Goal: Task Accomplishment & Management: Use online tool/utility

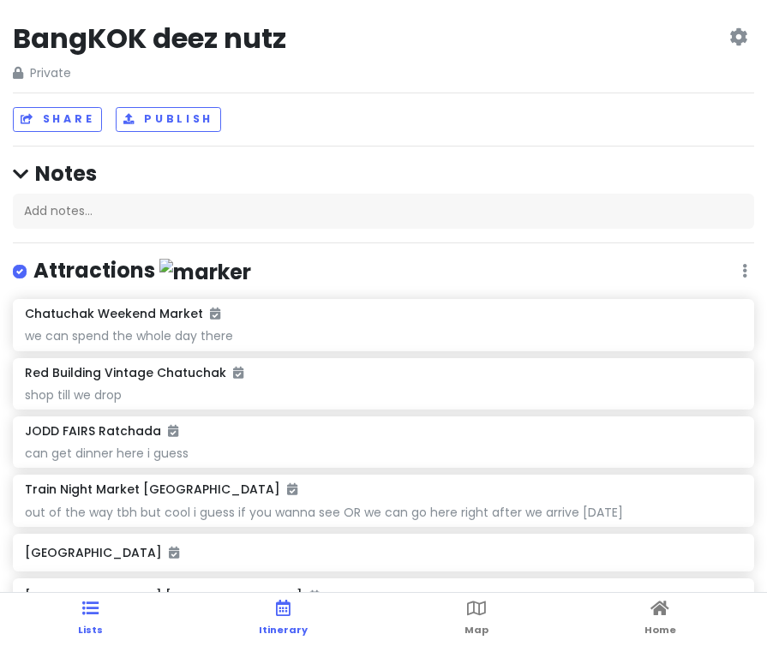
click at [278, 629] on span "Itinerary" at bounding box center [283, 630] width 49 height 14
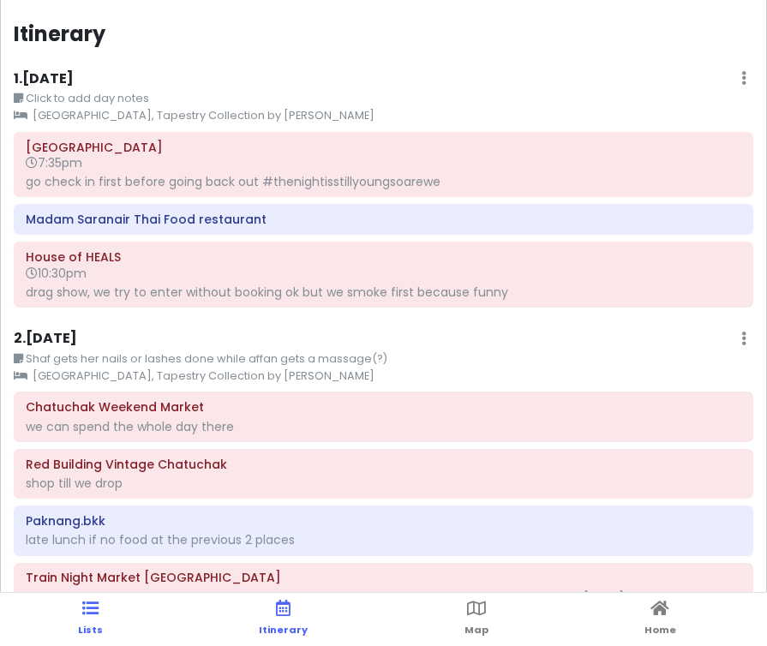
click at [99, 615] on link "Lists" at bounding box center [90, 619] width 25 height 53
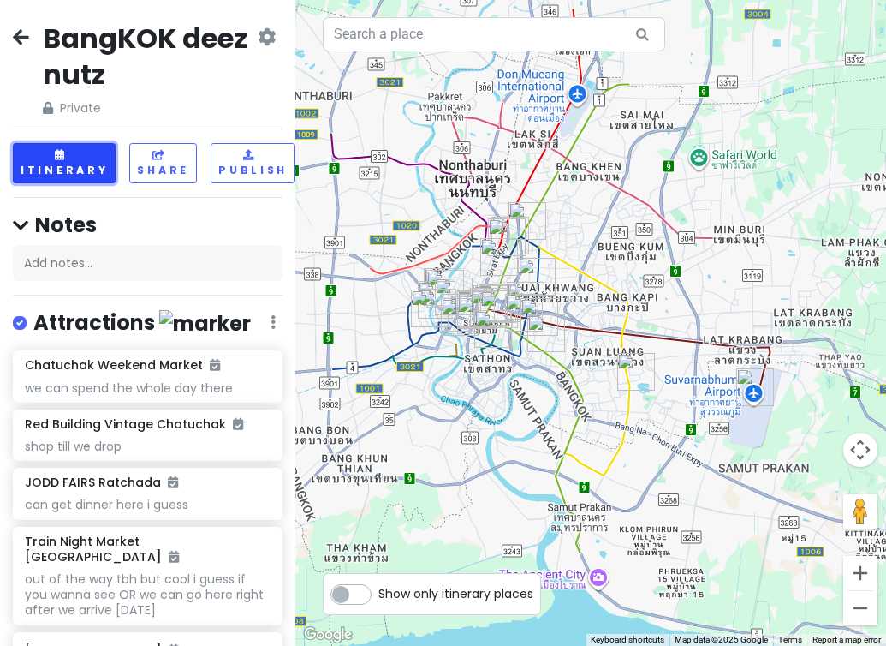
click at [71, 167] on button "Itinerary" at bounding box center [64, 163] width 103 height 40
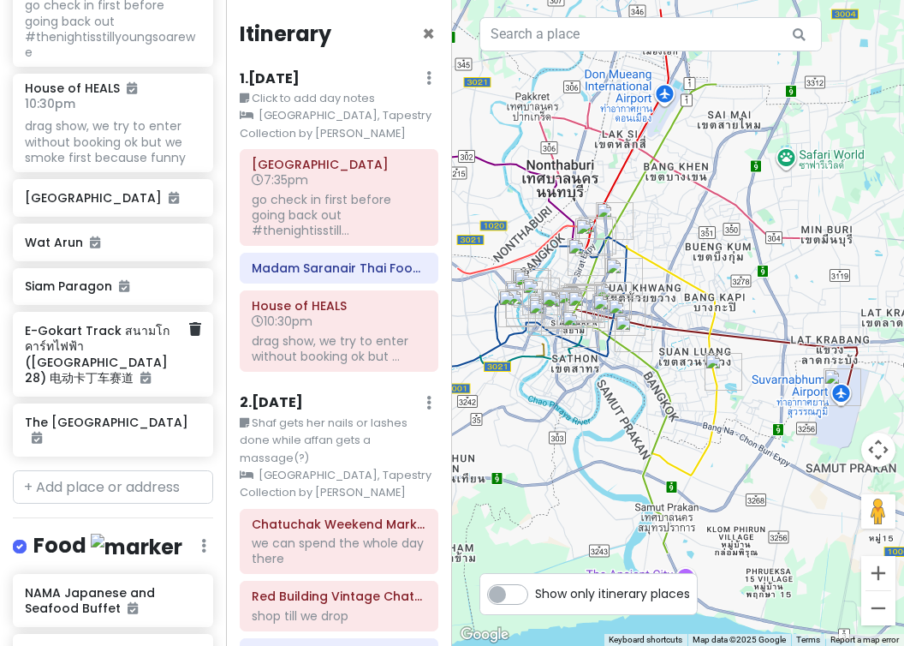
scroll to position [901, 0]
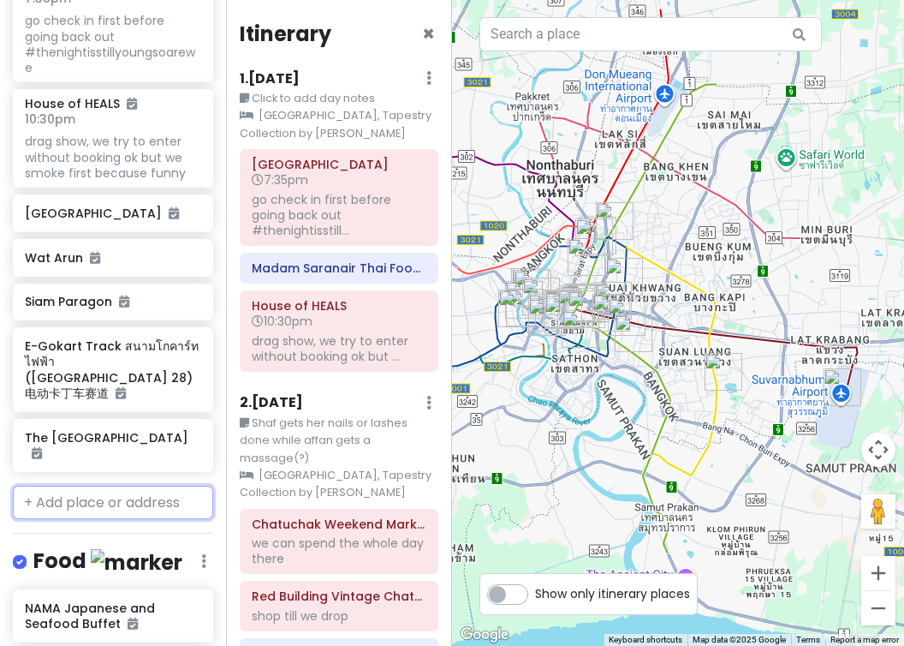
click at [116, 486] on input "text" at bounding box center [113, 503] width 200 height 34
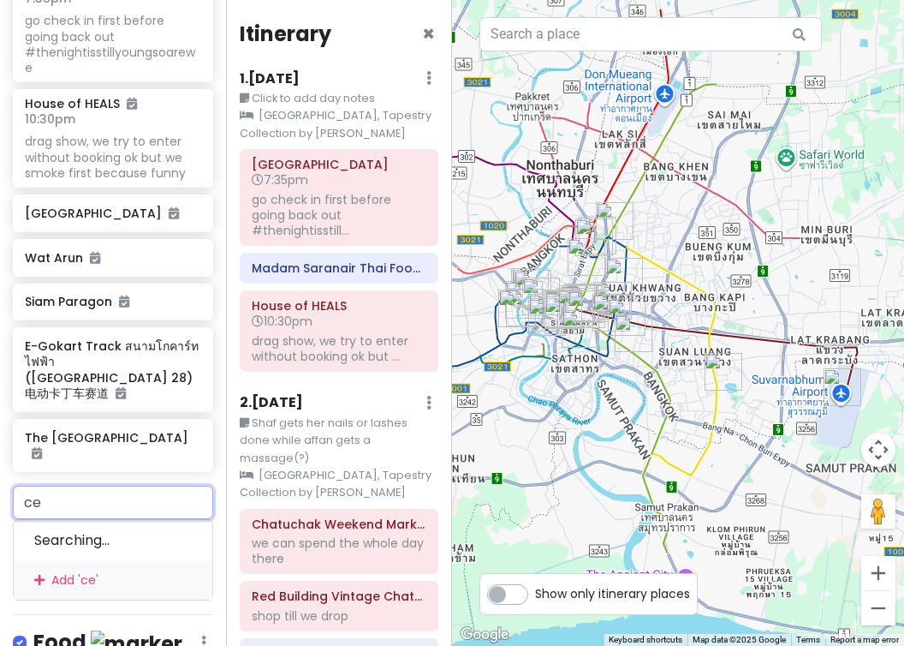
type input "cen"
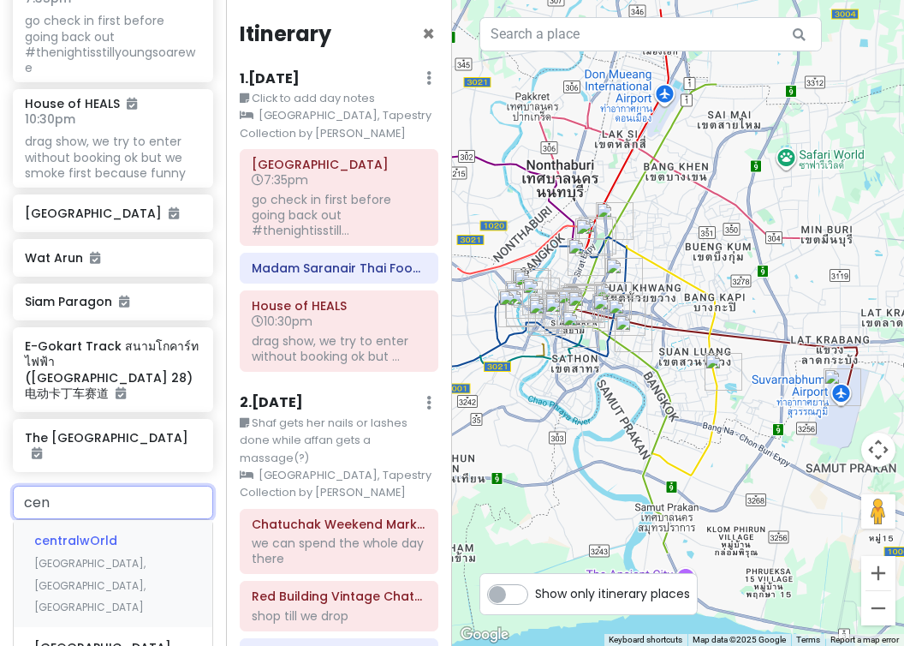
click at [114, 556] on span "[GEOGRAPHIC_DATA], [GEOGRAPHIC_DATA], [GEOGRAPHIC_DATA]" at bounding box center [89, 585] width 111 height 58
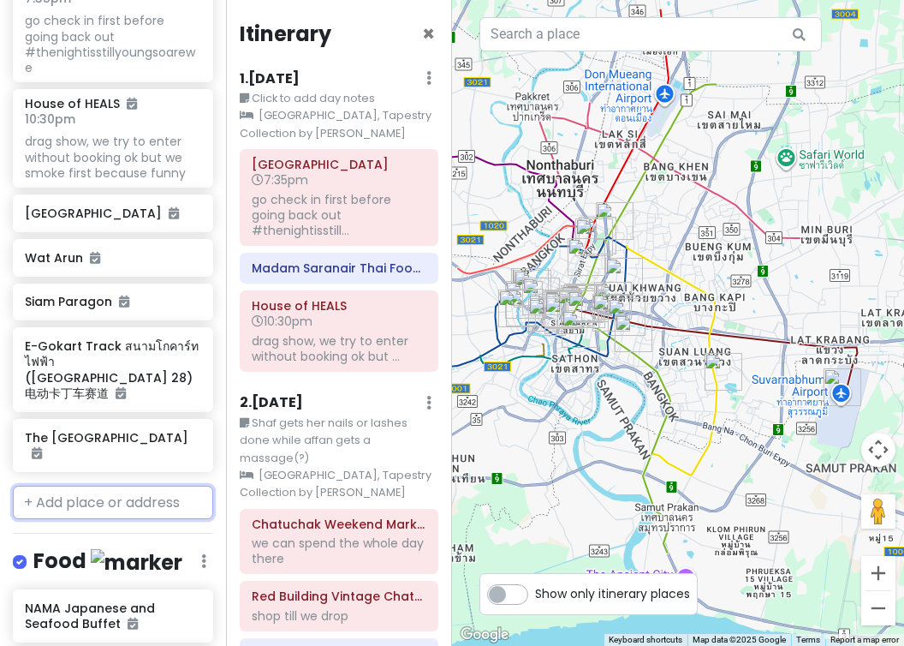
scroll to position [946, 0]
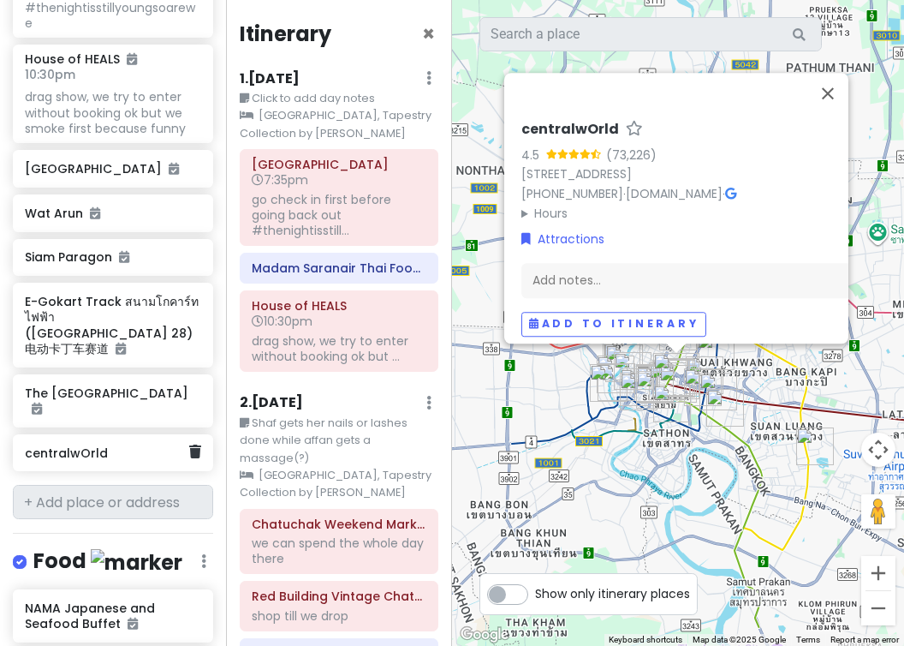
click at [140, 445] on h6 "centralwOrld" at bounding box center [107, 452] width 164 height 15
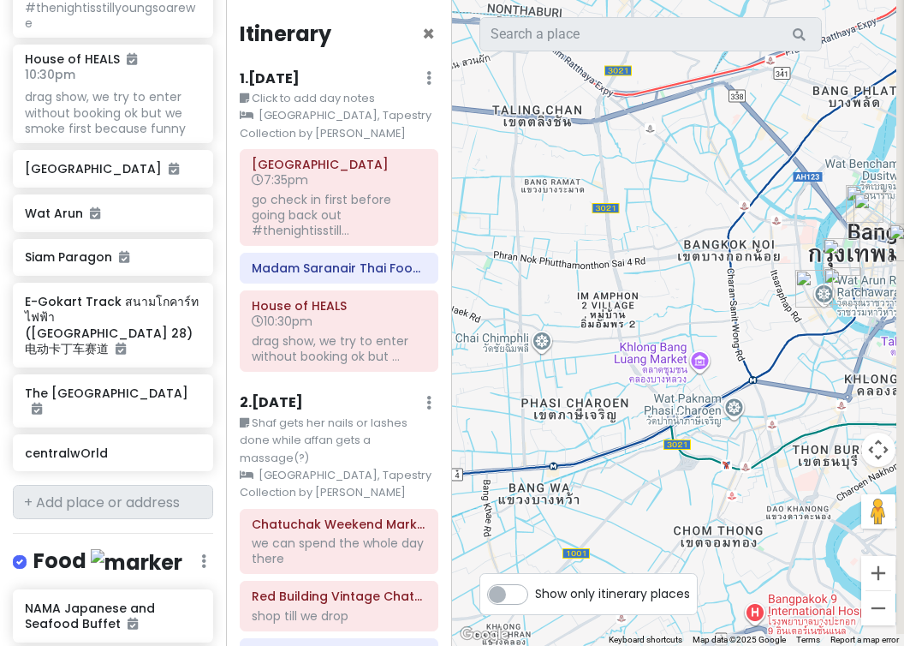
drag, startPoint x: 717, startPoint y: 351, endPoint x: 562, endPoint y: 314, distance: 159.3
click at [562, 314] on div "centralwOrld 4.5 (73,226) [STREET_ADDRESS] [PHONE_NUMBER] · [DOMAIN_NAME] · Hou…" at bounding box center [678, 323] width 452 height 646
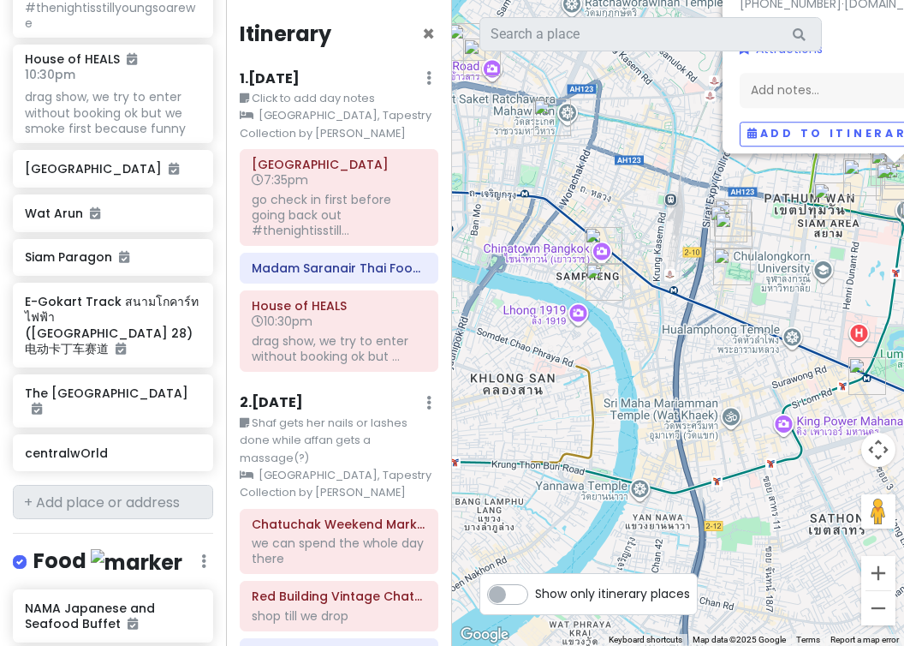
drag, startPoint x: 754, startPoint y: 315, endPoint x: 585, endPoint y: 304, distance: 169.1
click at [585, 304] on div "centralwOrld 4.5 (73,226) [STREET_ADDRESS] [PHONE_NUMBER] · [DOMAIN_NAME] · Hou…" at bounding box center [678, 323] width 452 height 646
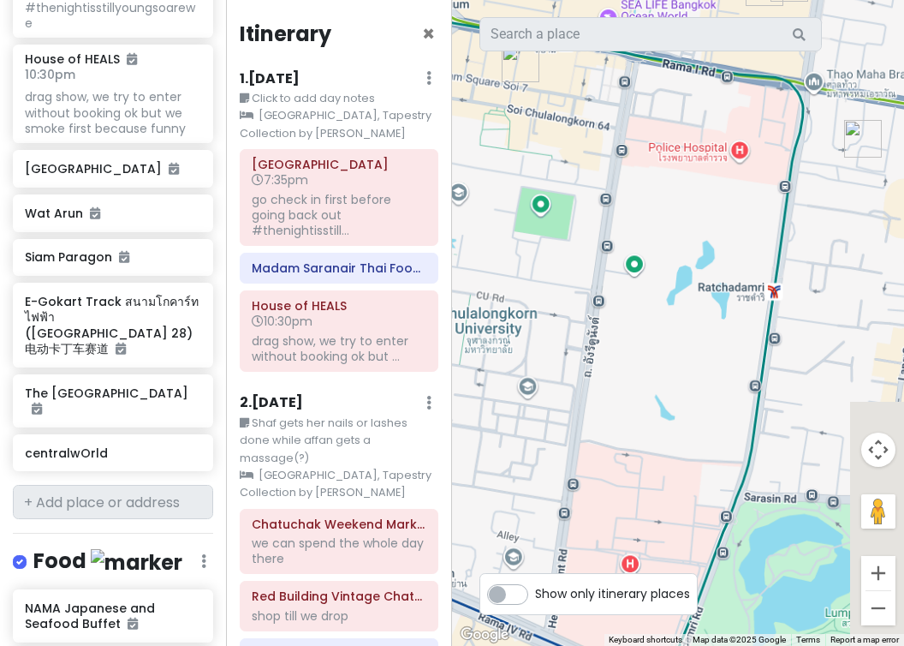
drag, startPoint x: 709, startPoint y: 254, endPoint x: 563, endPoint y: 440, distance: 236.6
click at [563, 440] on div "centralwOrld 4.5 (73,226) [STREET_ADDRESS] [PHONE_NUMBER] · [DOMAIN_NAME] · Hou…" at bounding box center [678, 323] width 452 height 646
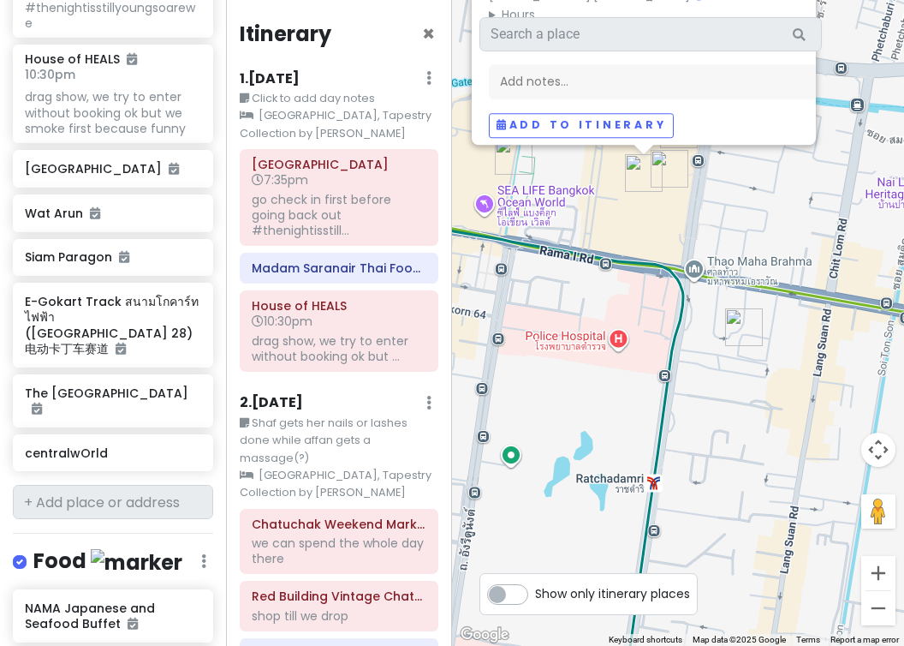
drag, startPoint x: 582, startPoint y: 337, endPoint x: 500, endPoint y: 469, distance: 155.7
click at [502, 469] on div "centralwOrld 4.5 (73,226) [STREET_ADDRESS] [PHONE_NUMBER] · [DOMAIN_NAME] · Hou…" at bounding box center [678, 323] width 452 height 646
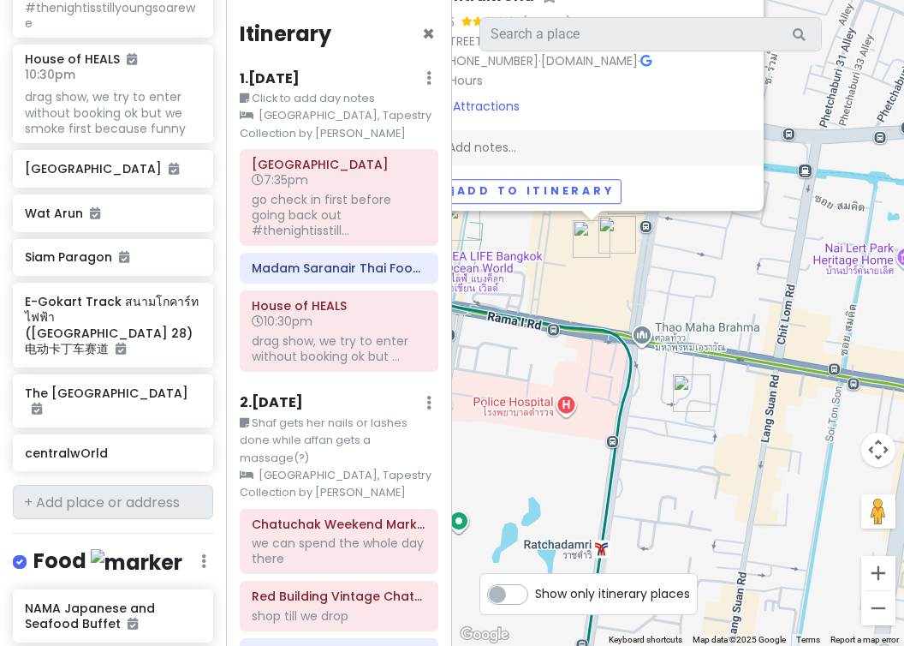
drag, startPoint x: 610, startPoint y: 376, endPoint x: 674, endPoint y: 417, distance: 76.3
click at [674, 417] on div "centralwOrld 4.5 (73,226) [STREET_ADDRESS] [PHONE_NUMBER] · [DOMAIN_NAME] · Hou…" at bounding box center [678, 323] width 452 height 646
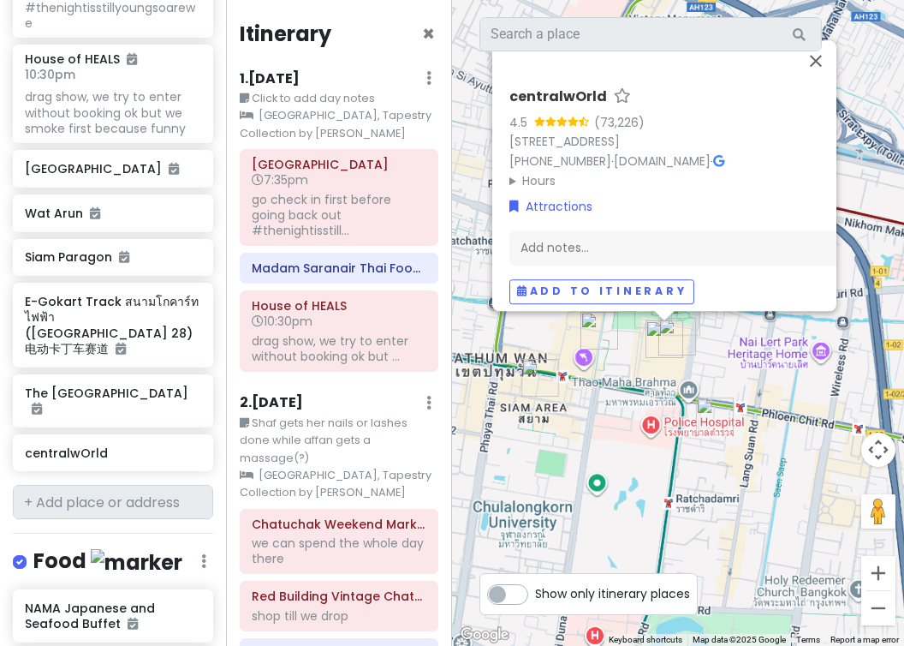
drag, startPoint x: 682, startPoint y: 372, endPoint x: 682, endPoint y: 415, distance: 43.7
click at [682, 415] on div "centralwOrld 4.5 (73,226) [STREET_ADDRESS] [PHONE_NUMBER] · [DOMAIN_NAME] · Hou…" at bounding box center [678, 323] width 452 height 646
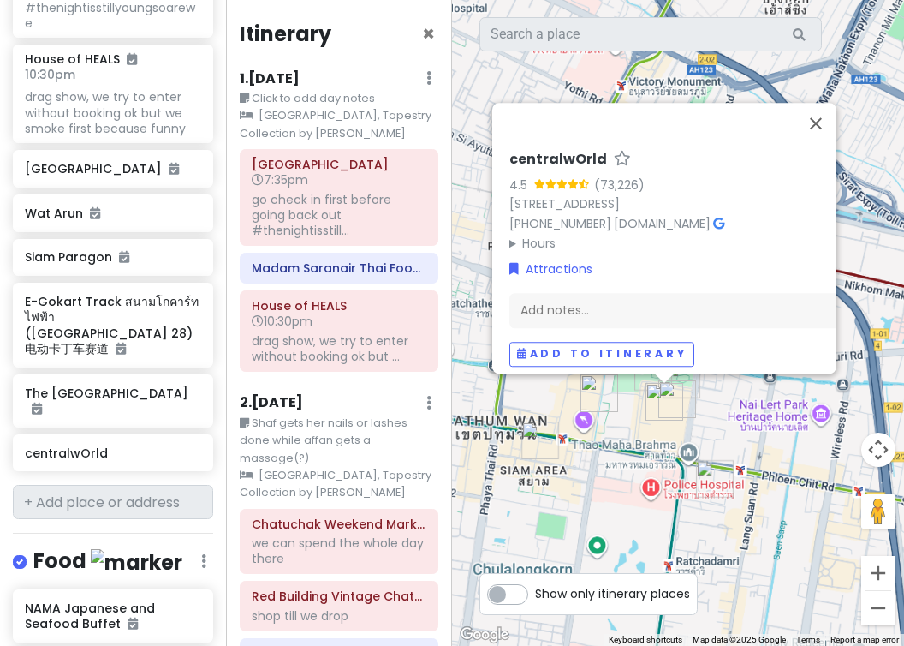
click at [677, 394] on img "centralwOrld" at bounding box center [665, 402] width 38 height 38
click at [680, 400] on img "centralwOrld" at bounding box center [665, 402] width 38 height 38
click at [766, 103] on button "Close" at bounding box center [816, 123] width 41 height 41
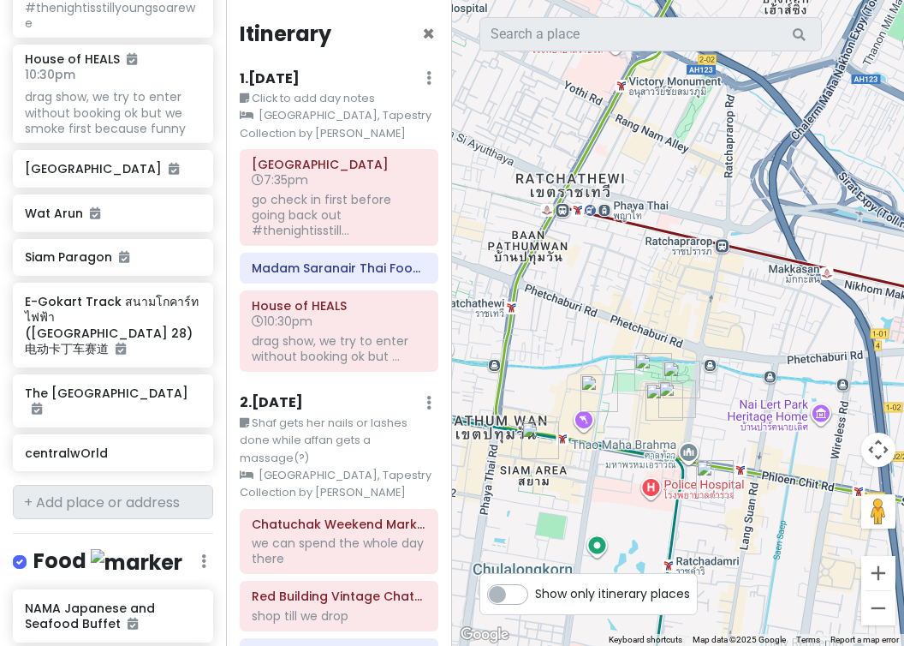
click at [656, 366] on img "NAMA Japanese and Seafood Buffet" at bounding box center [654, 372] width 38 height 38
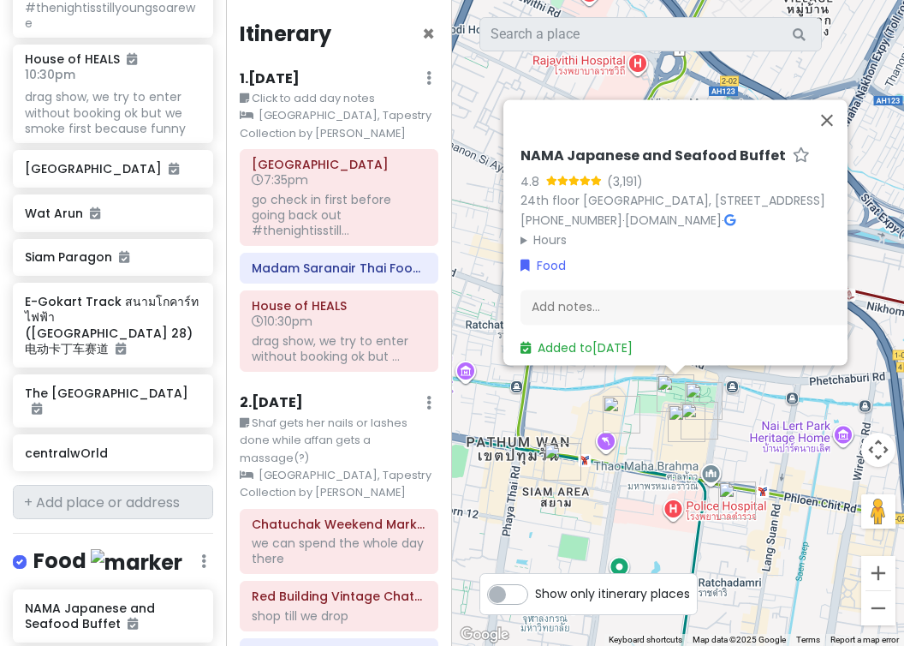
click at [697, 390] on img "The Cheesecake Factory" at bounding box center [704, 401] width 38 height 38
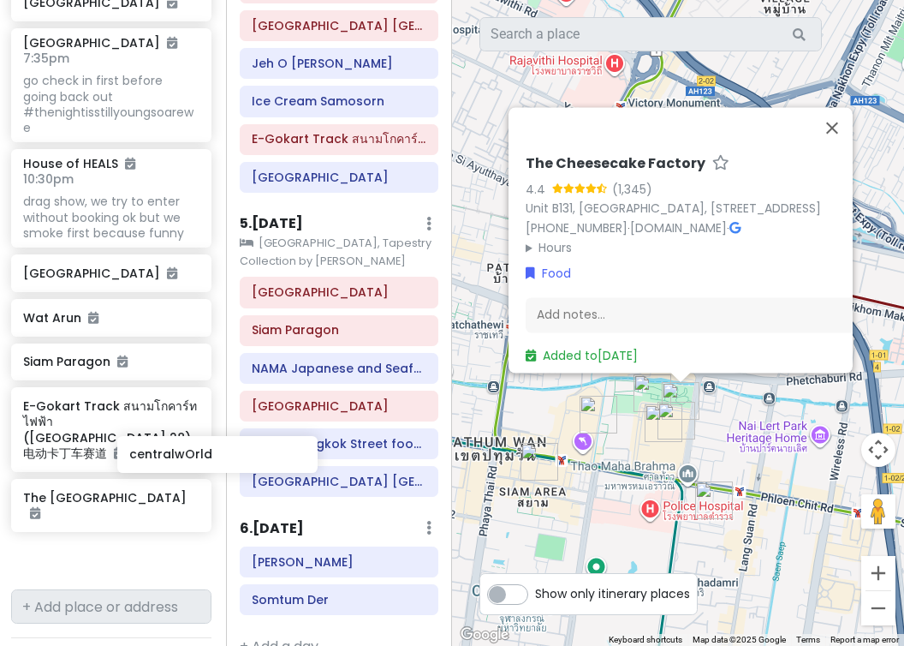
scroll to position [841, 3]
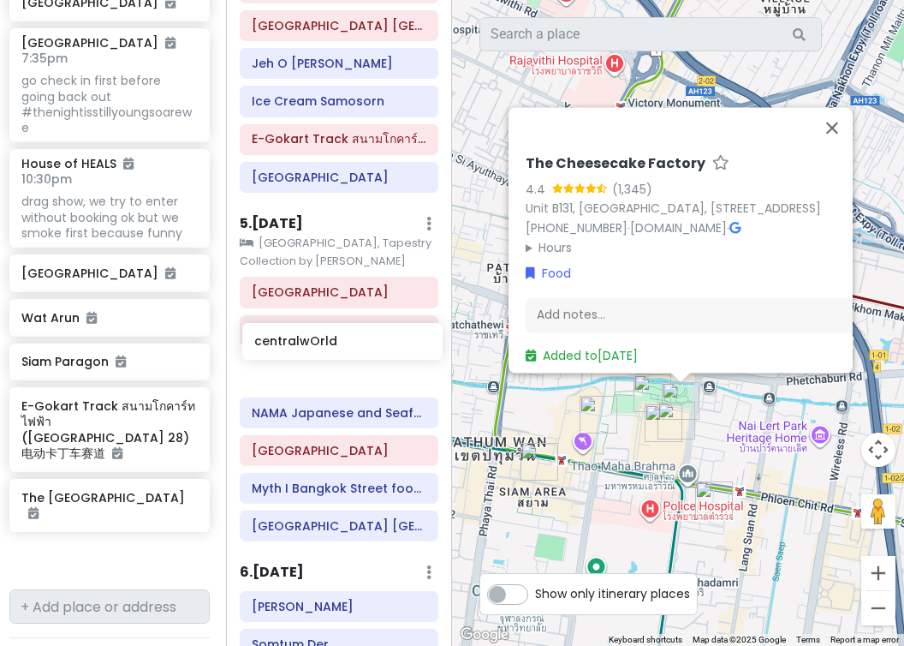
drag, startPoint x: 101, startPoint y: 486, endPoint x: 331, endPoint y: 343, distance: 270.0
click at [331, 343] on div "BangKOK deez nutz Private Change Dates Make a Copy Delete Trip Go Pro ⚡️ Give F…" at bounding box center [452, 323] width 904 height 646
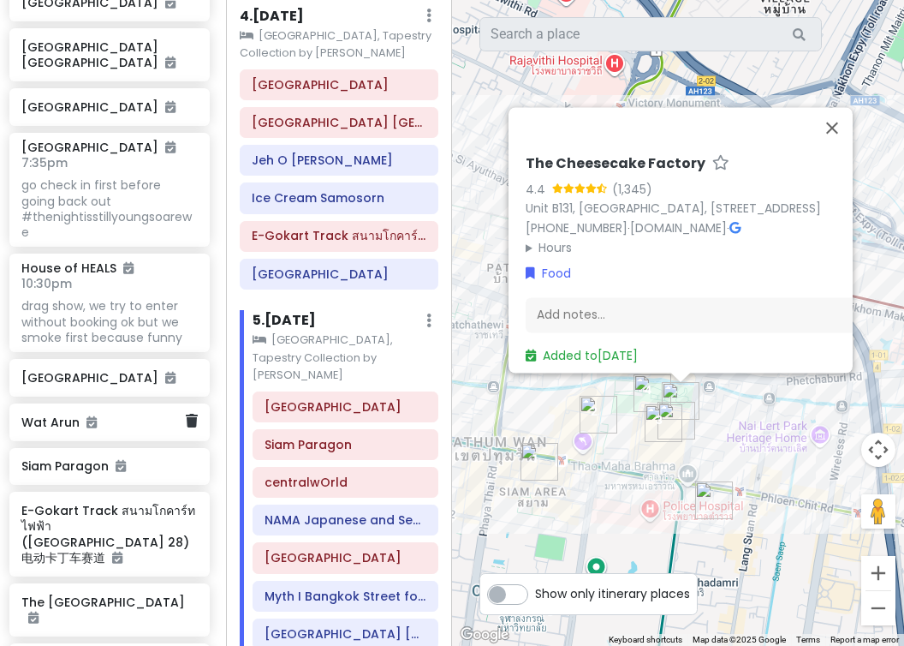
scroll to position [773, 3]
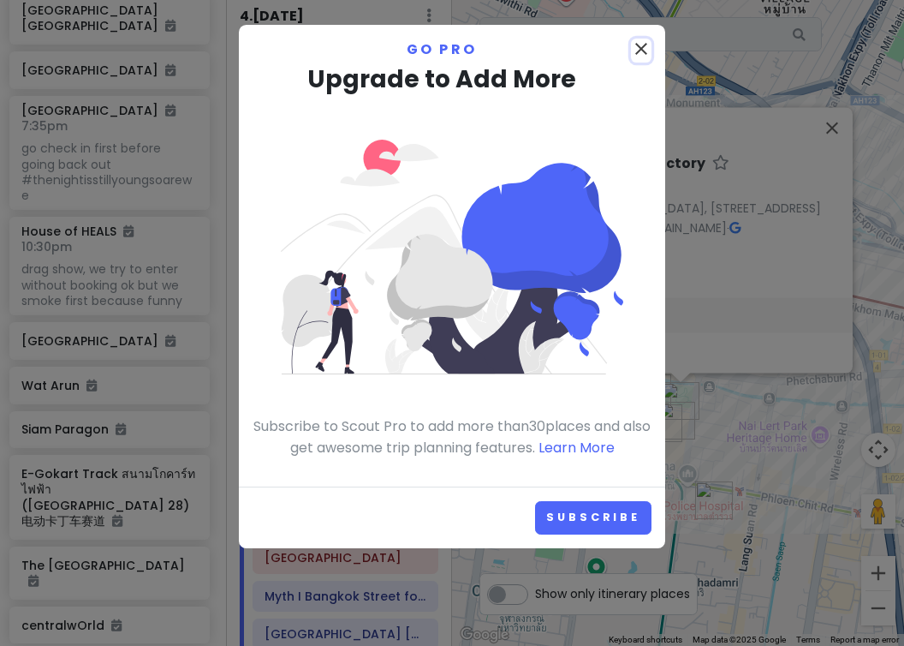
click at [636, 53] on icon "close" at bounding box center [641, 49] width 21 height 21
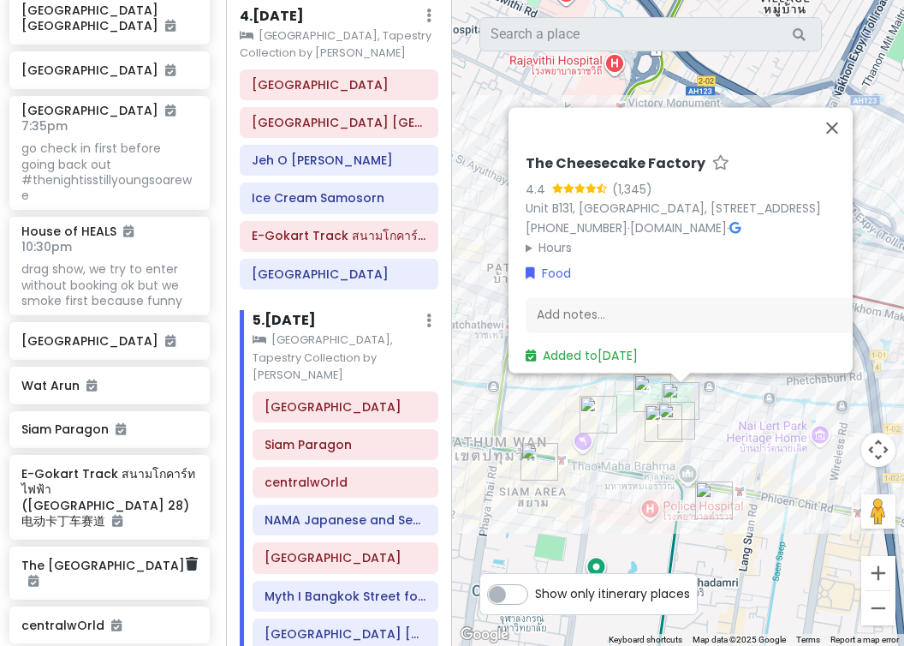
scroll to position [814, 3]
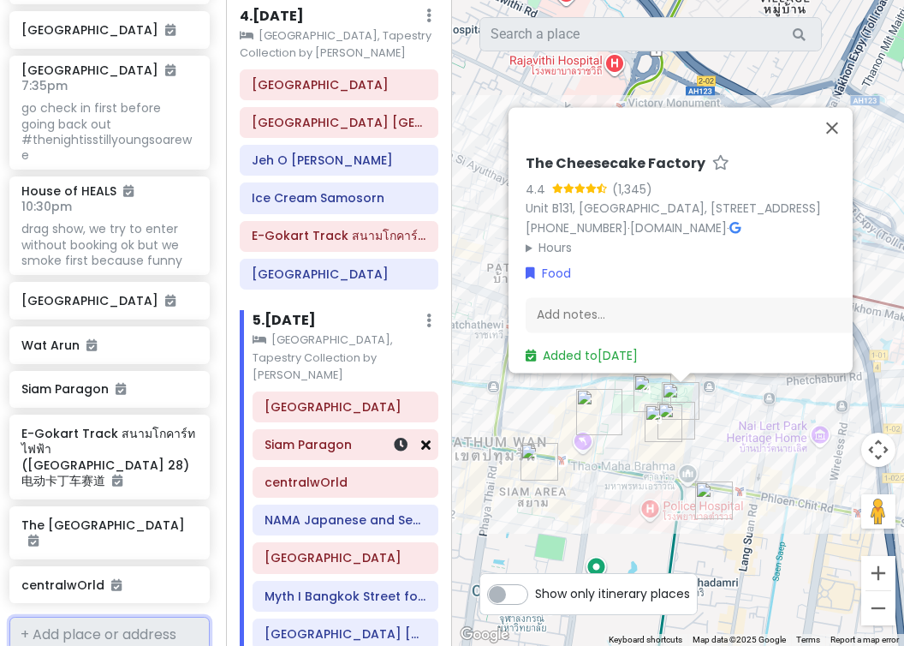
click at [428, 438] on icon at bounding box center [425, 445] width 9 height 14
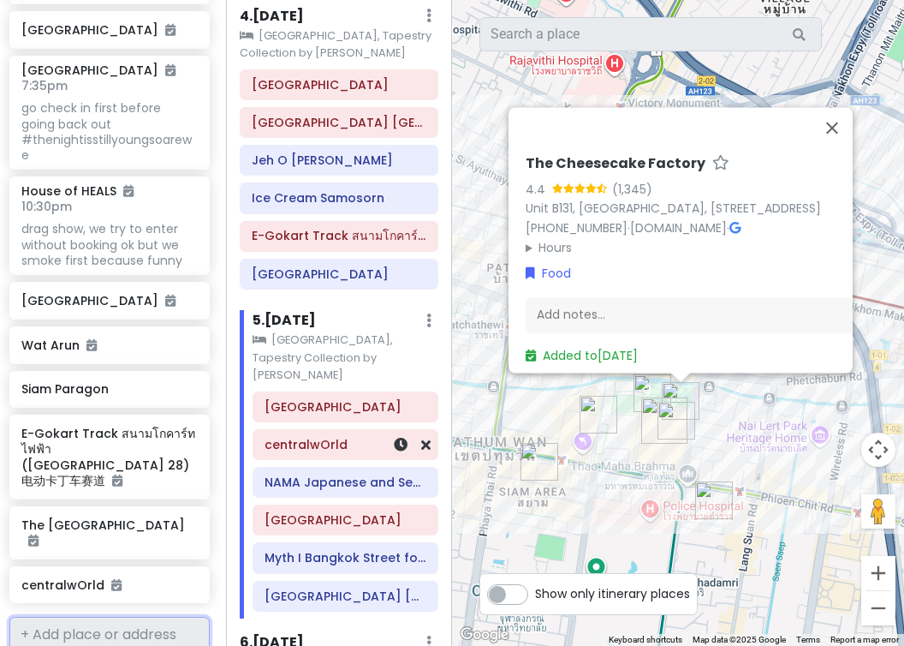
click at [431, 430] on div "centralwOrld" at bounding box center [346, 444] width 184 height 29
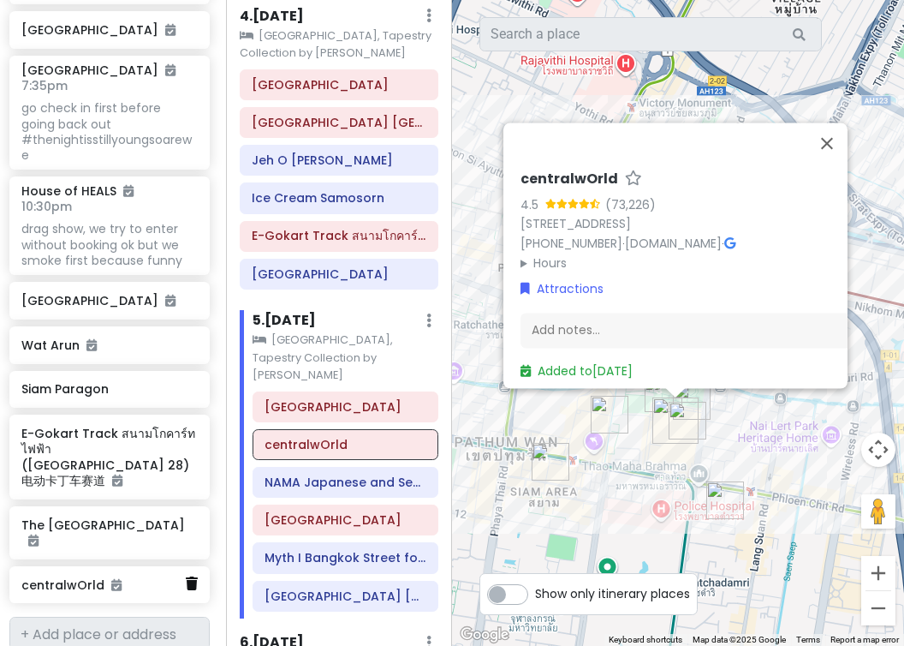
click at [196, 576] on icon at bounding box center [192, 583] width 12 height 14
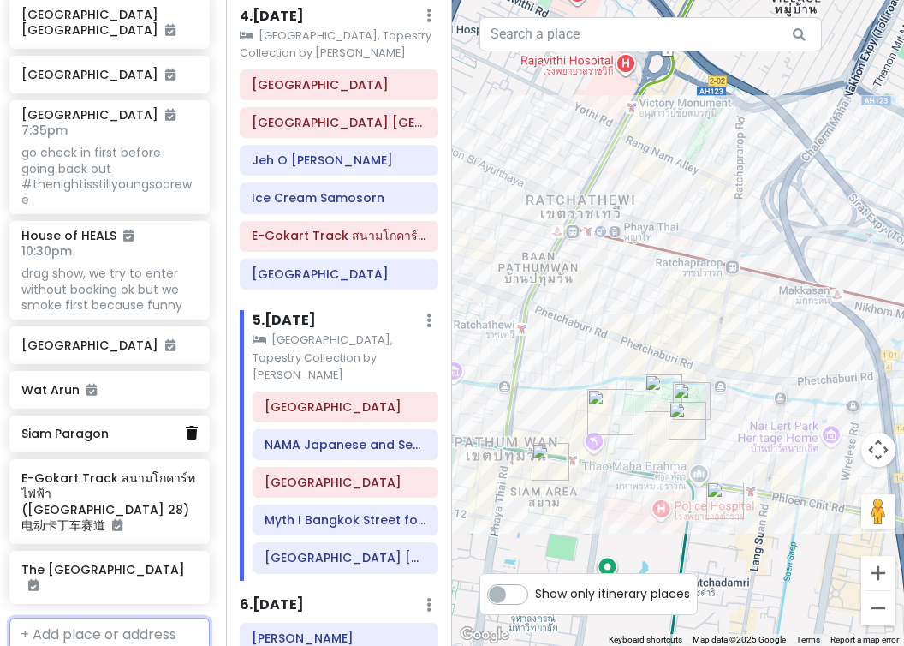
click at [191, 426] on icon at bounding box center [192, 433] width 12 height 14
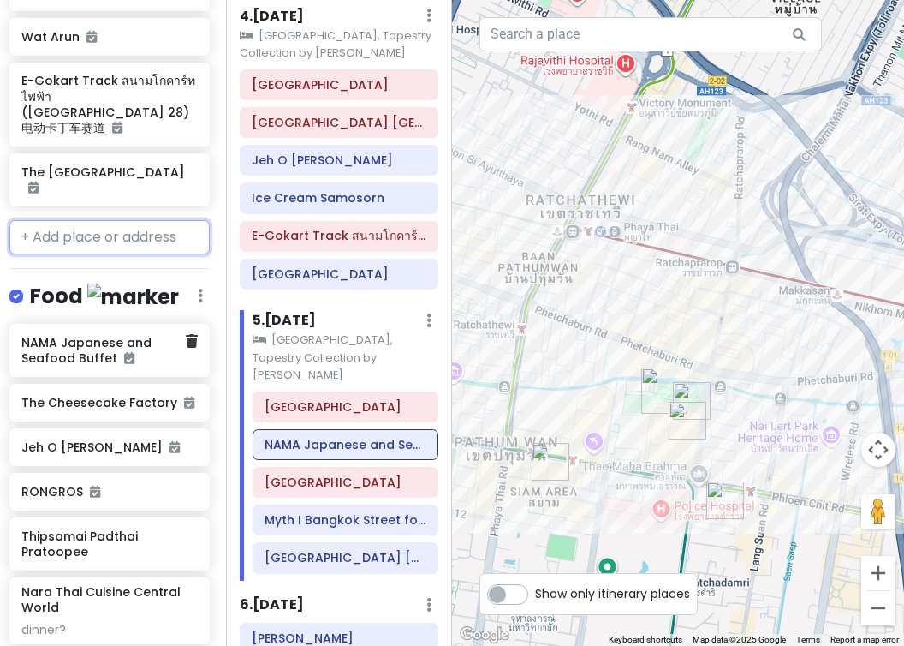
scroll to position [1121, 3]
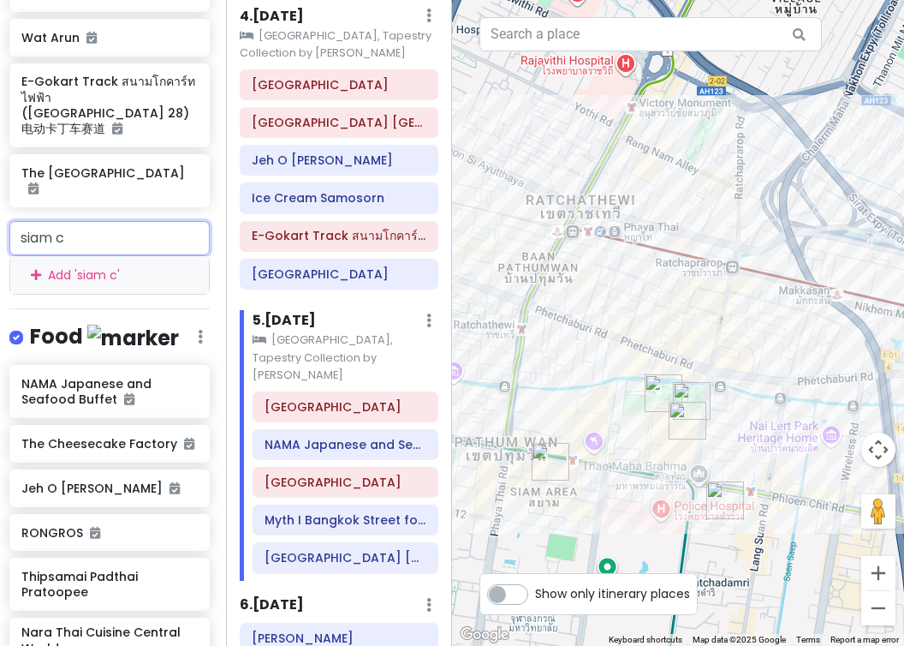
type input "siam ce"
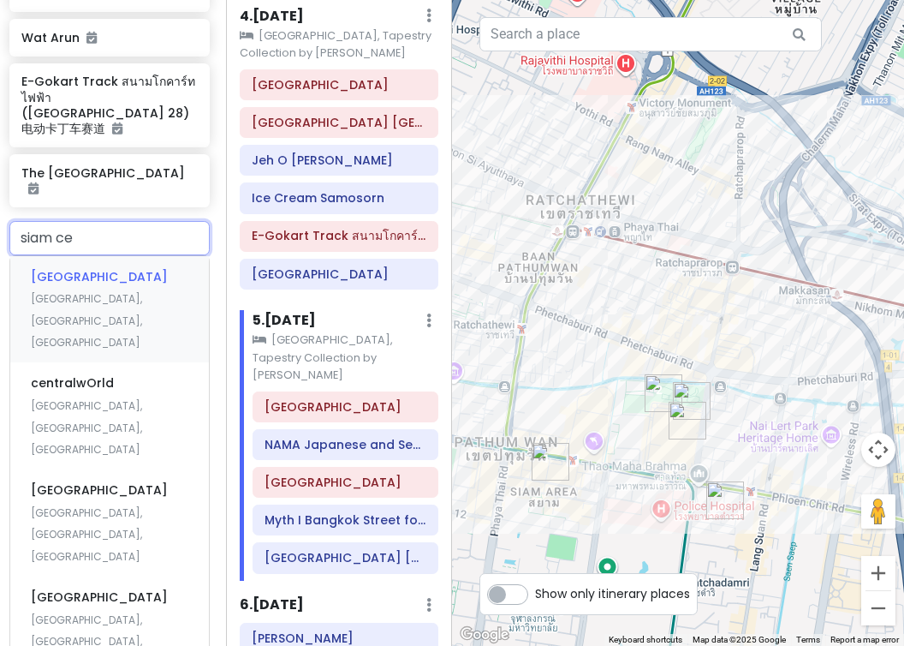
click at [127, 291] on span "[GEOGRAPHIC_DATA], [GEOGRAPHIC_DATA], [GEOGRAPHIC_DATA]" at bounding box center [86, 320] width 111 height 58
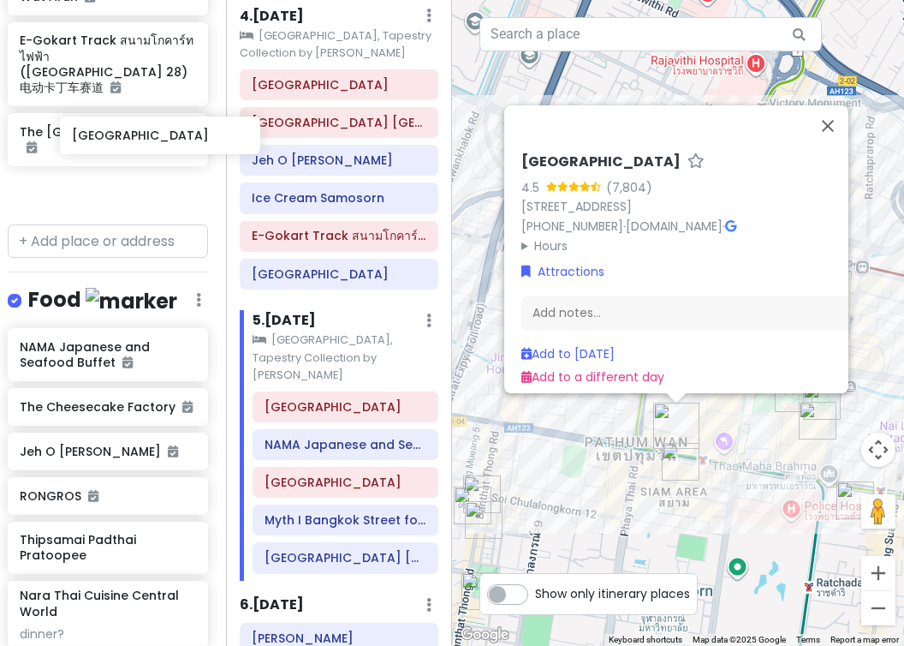
scroll to position [1162, 5]
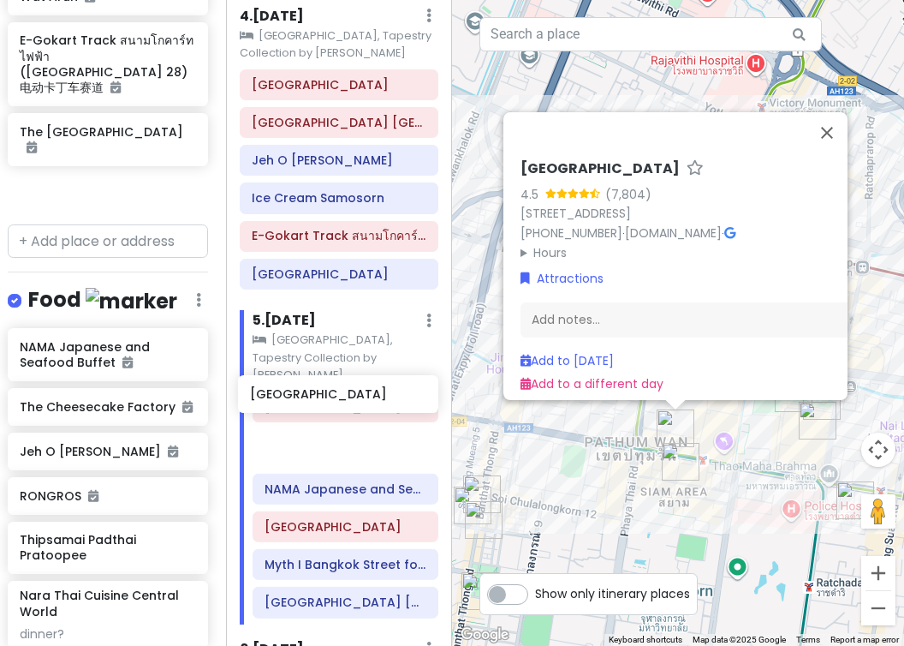
drag, startPoint x: 134, startPoint y: 119, endPoint x: 363, endPoint y: 400, distance: 362.2
click at [363, 400] on div "BangKOK deez nutz Private Change Dates Make a Copy Delete Trip Go Pro ⚡️ Give F…" at bounding box center [452, 323] width 904 height 646
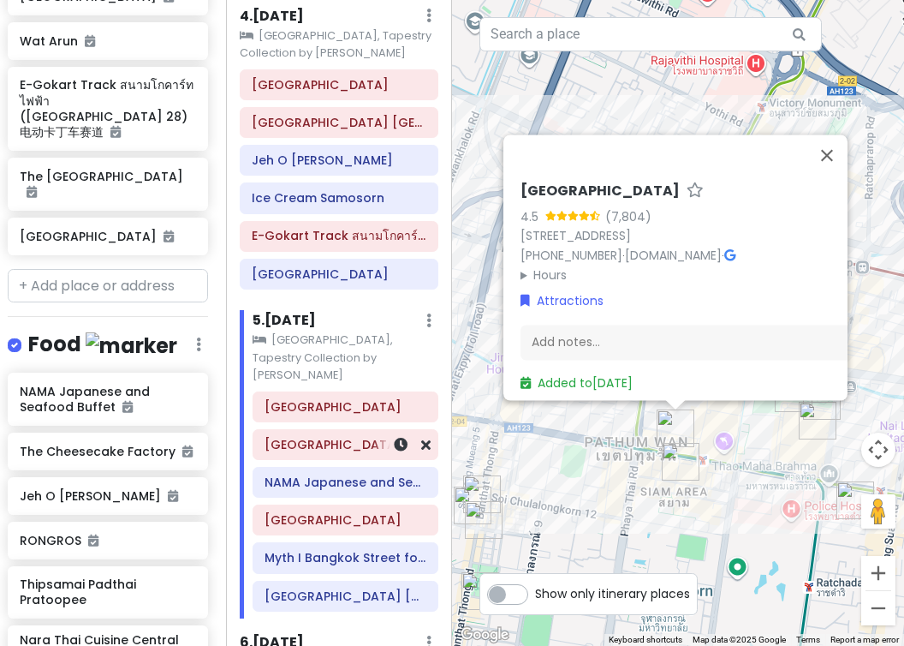
scroll to position [1118, 5]
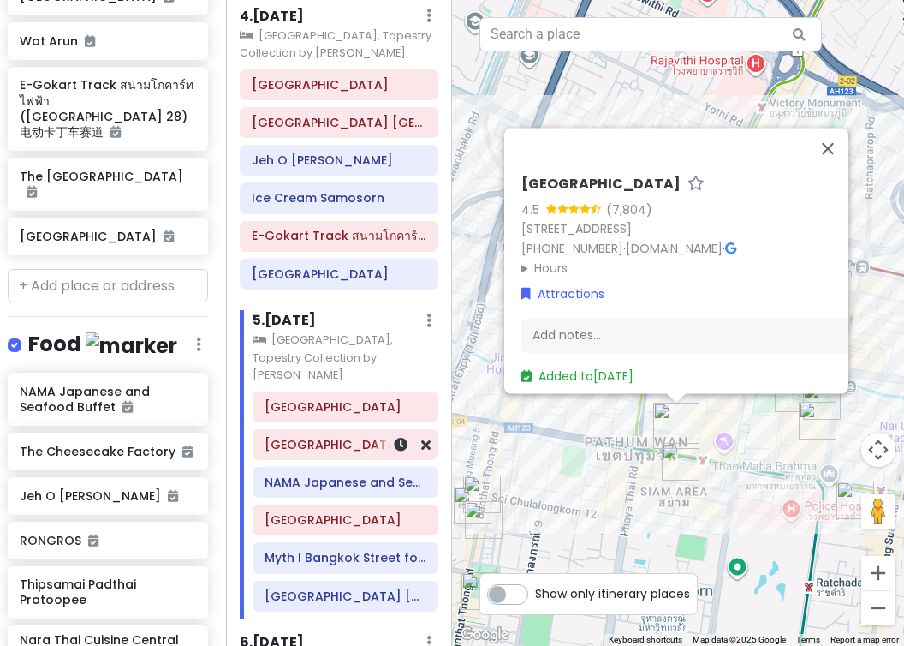
click at [353, 430] on div "[GEOGRAPHIC_DATA]" at bounding box center [346, 444] width 184 height 29
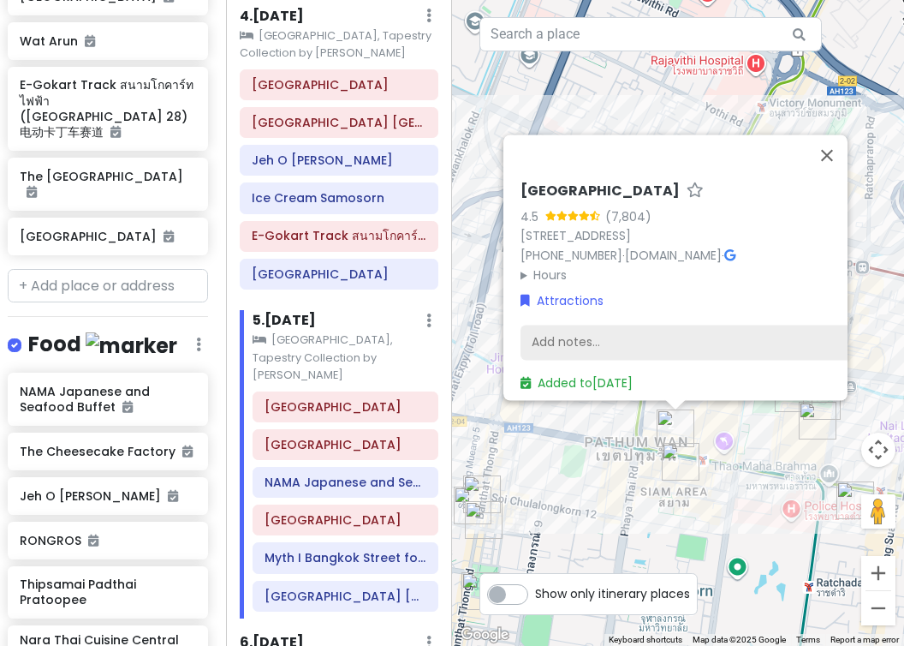
click at [558, 333] on div "Add notes..." at bounding box center [702, 343] width 363 height 36
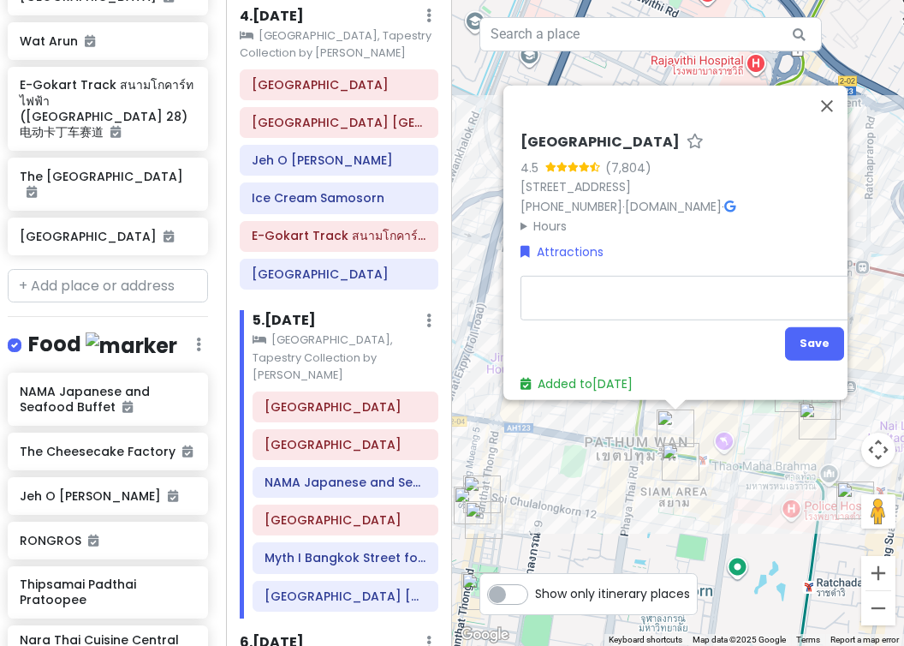
type textarea "x"
type textarea "S"
type textarea "x"
type textarea "Sl"
click at [766, 81] on div "[GEOGRAPHIC_DATA] 4.5 (7,804) [STREET_ADDRESS] [PHONE_NUMBER] · [DOMAIN_NAME] ·…" at bounding box center [678, 323] width 452 height 646
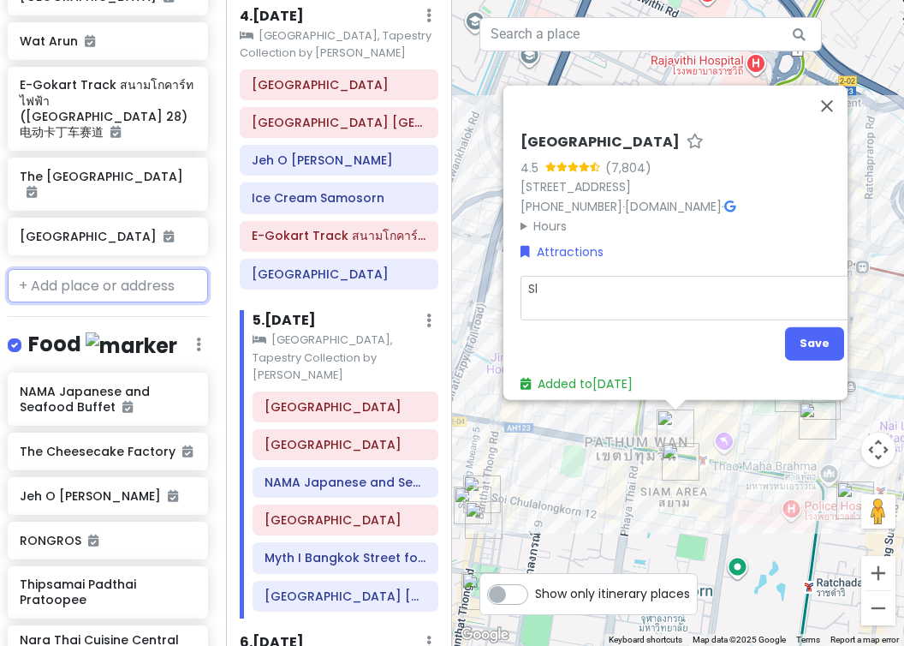
scroll to position [1132, 5]
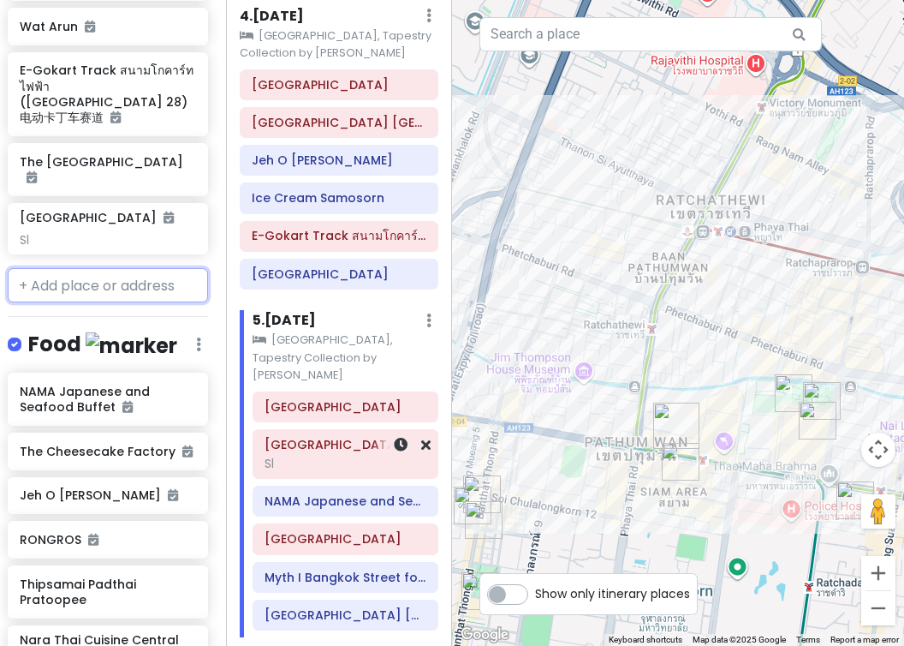
click at [431, 430] on div "Siam Center Sl" at bounding box center [346, 454] width 184 height 48
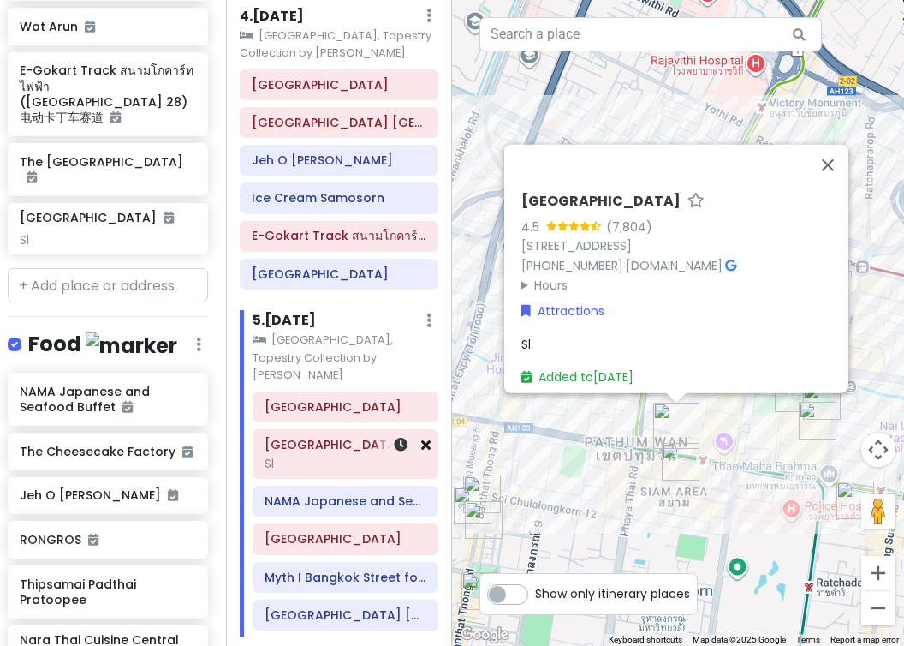
click at [430, 438] on icon at bounding box center [425, 445] width 9 height 14
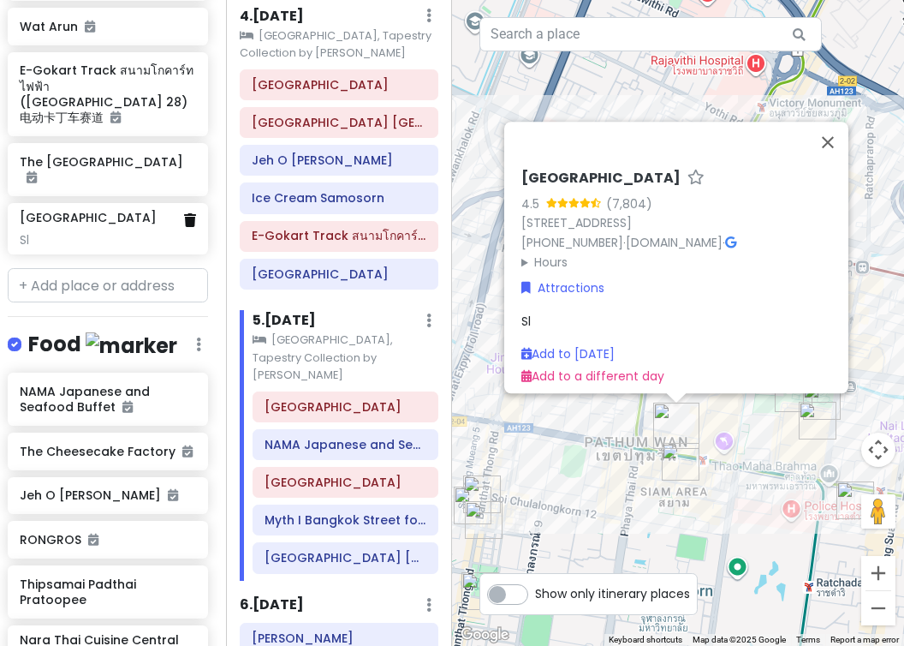
click at [190, 213] on icon at bounding box center [190, 220] width 12 height 14
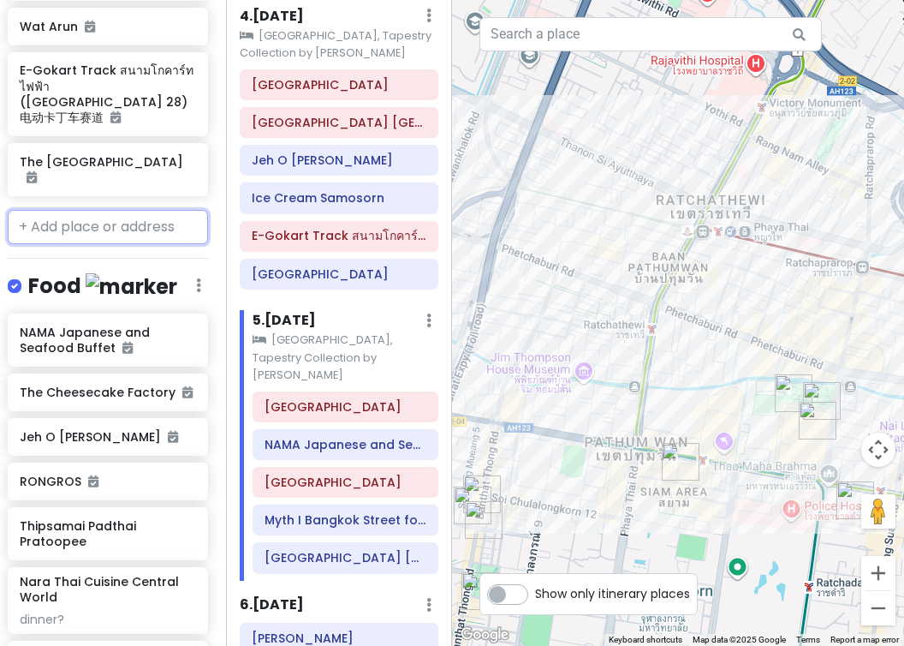
scroll to position [1073, 5]
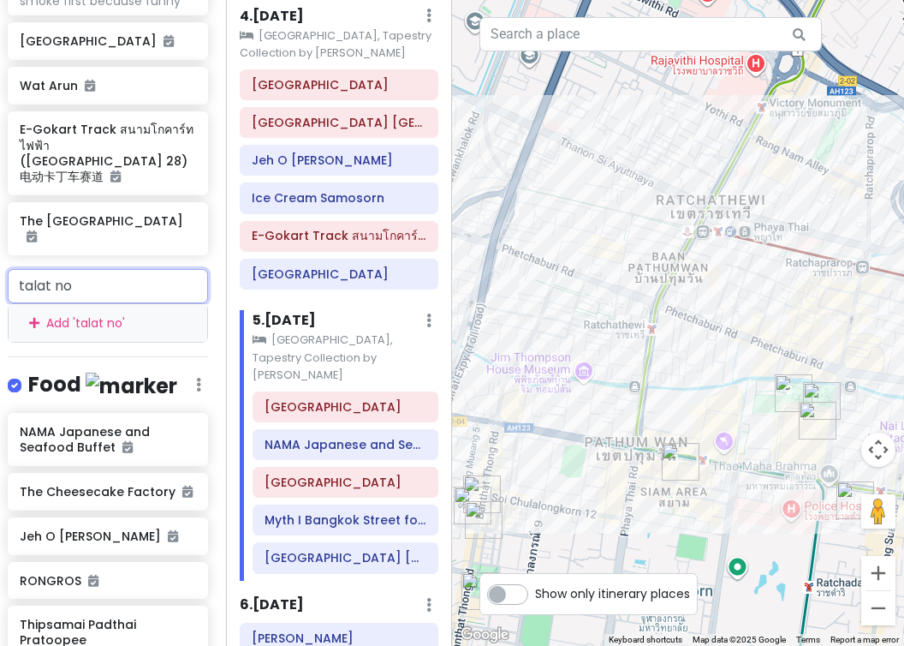
type input "talat noi"
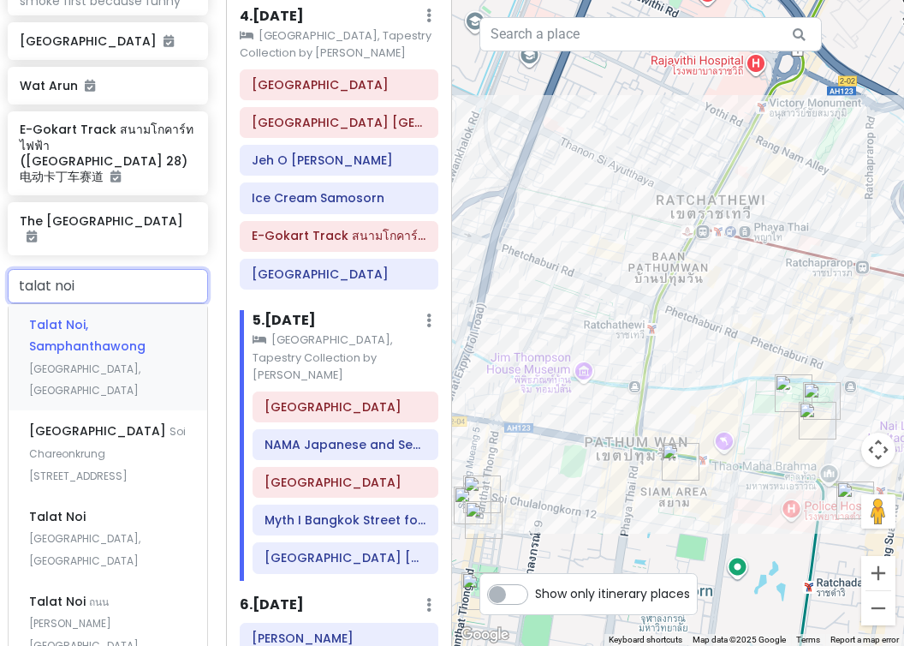
click at [129, 316] on span "Talat Noi, Samphanthawong" at bounding box center [87, 335] width 116 height 39
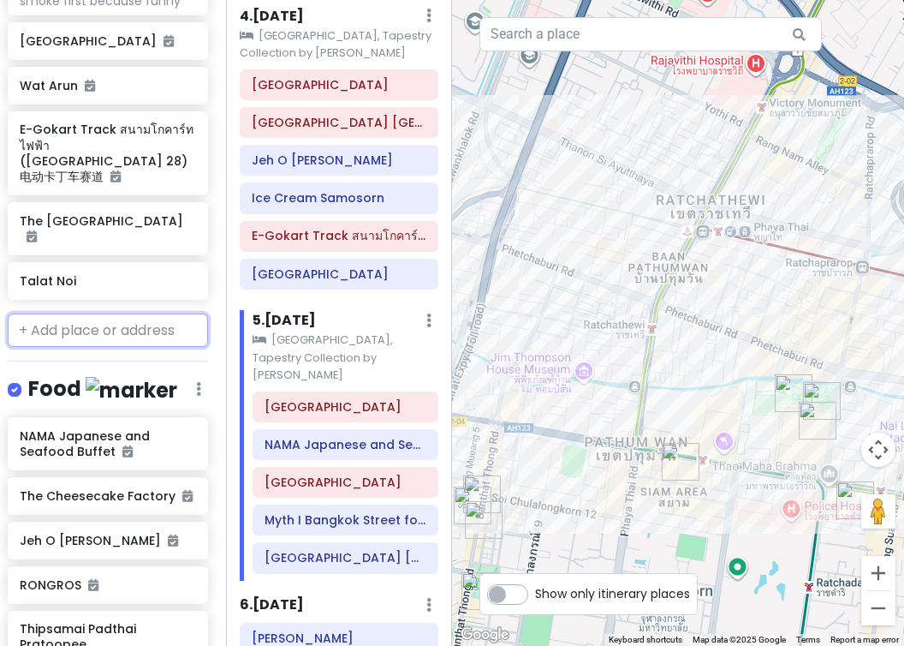
scroll to position [1118, 5]
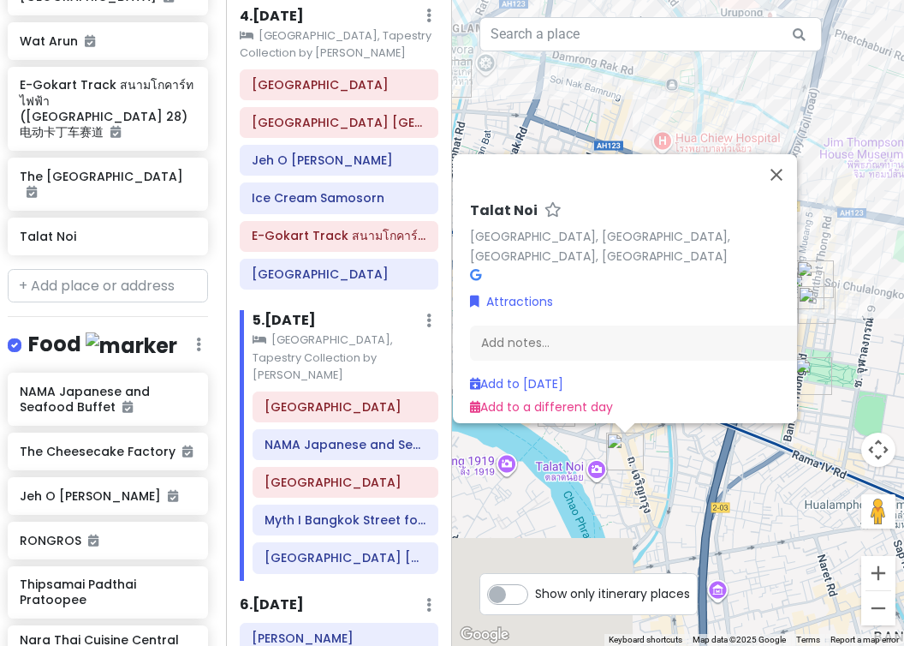
drag, startPoint x: 745, startPoint y: 566, endPoint x: 688, endPoint y: 425, distance: 152.5
click at [689, 425] on div "[GEOGRAPHIC_DATA], [GEOGRAPHIC_DATA], [GEOGRAPHIC_DATA], [GEOGRAPHIC_DATA] Attr…" at bounding box center [678, 323] width 452 height 646
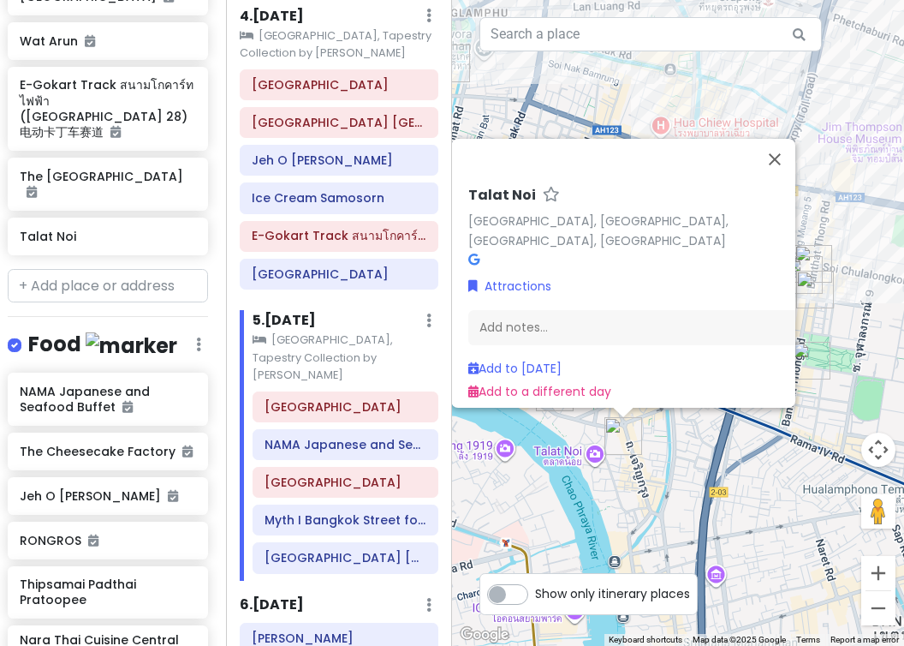
click at [574, 464] on div "[GEOGRAPHIC_DATA], [GEOGRAPHIC_DATA], [GEOGRAPHIC_DATA], [GEOGRAPHIC_DATA] Attr…" at bounding box center [678, 323] width 452 height 646
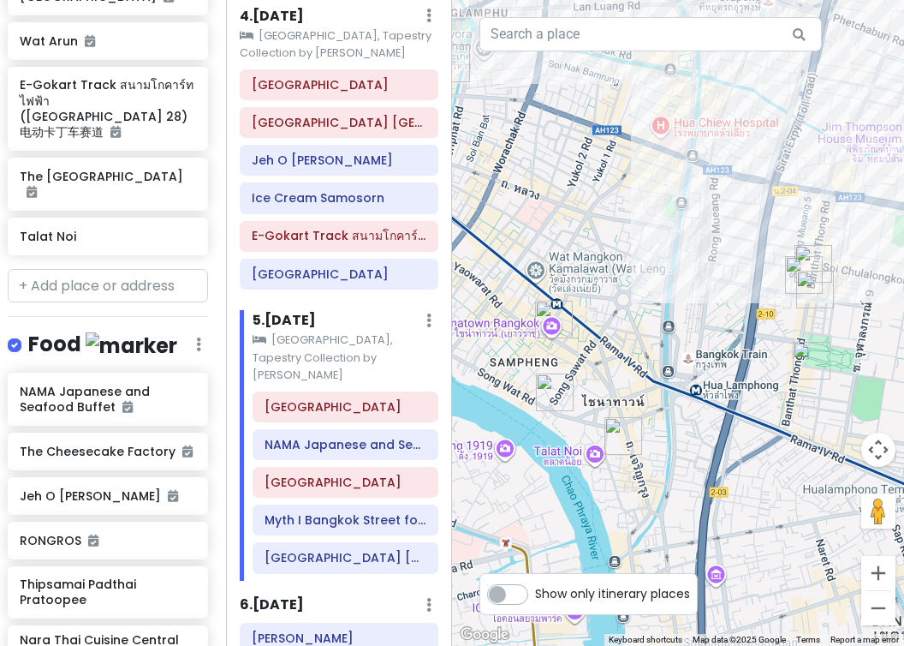
click at [564, 389] on img "Song Wat Road" at bounding box center [555, 392] width 38 height 38
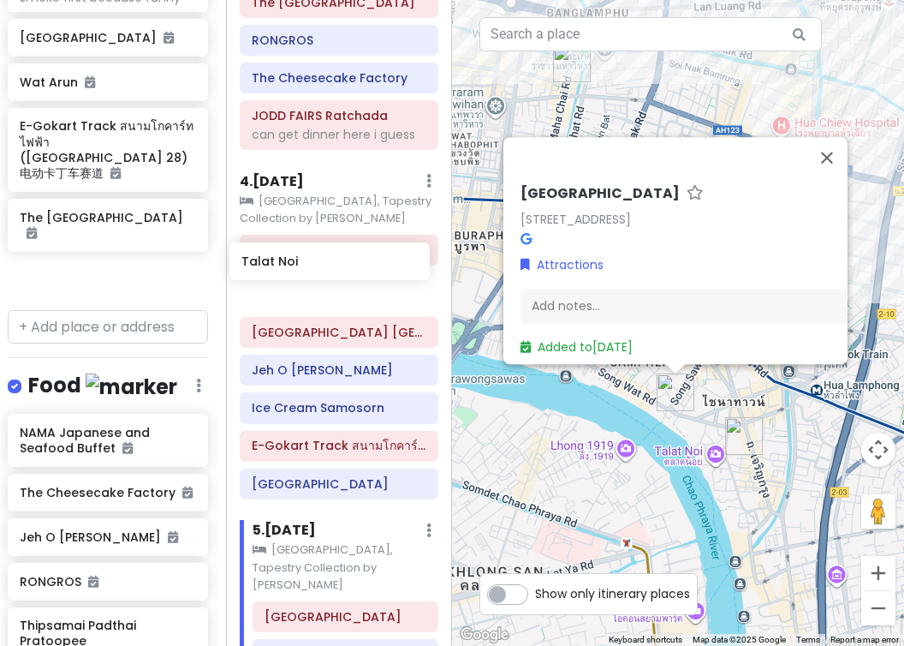
scroll to position [1077, 10]
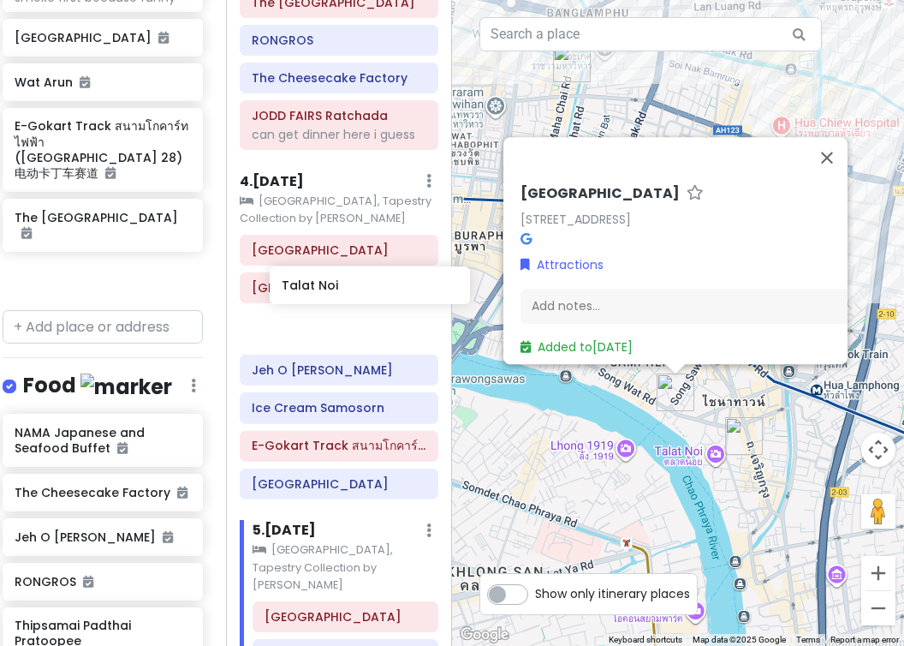
drag, startPoint x: 93, startPoint y: 211, endPoint x: 345, endPoint y: 296, distance: 266.0
click at [345, 296] on div "BangKOK deez nutz Private Change Dates Make a Copy Delete Trip Go Pro ⚡️ Give F…" at bounding box center [452, 323] width 904 height 646
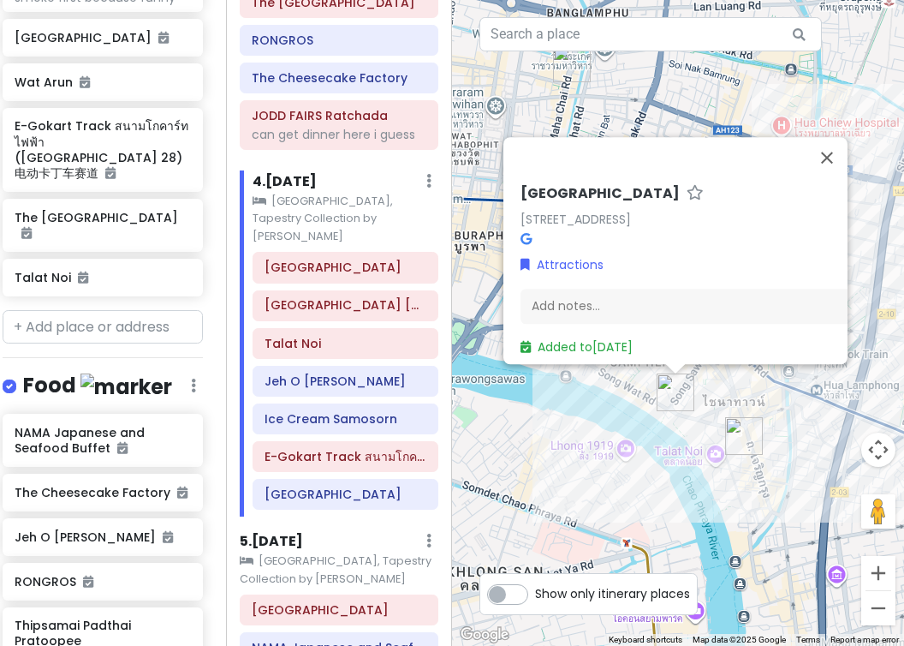
scroll to position [1032, 10]
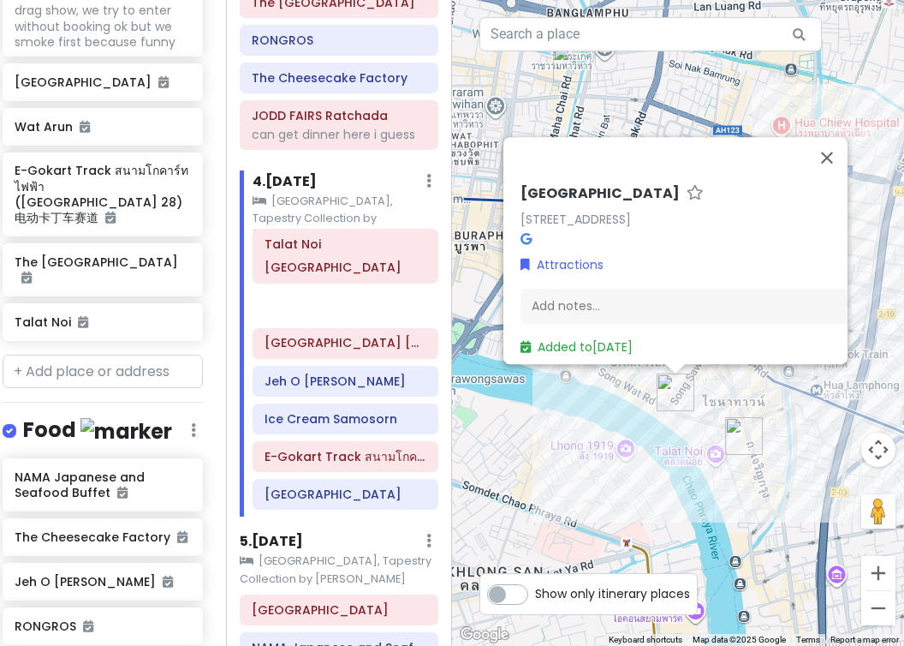
drag, startPoint x: 356, startPoint y: 290, endPoint x: 356, endPoint y: 242, distance: 48.0
click at [356, 252] on div "[GEOGRAPHIC_DATA] [GEOGRAPHIC_DATA] [GEOGRAPHIC_DATA] [GEOGRAPHIC_DATA] Jeh O C…" at bounding box center [346, 384] width 212 height 265
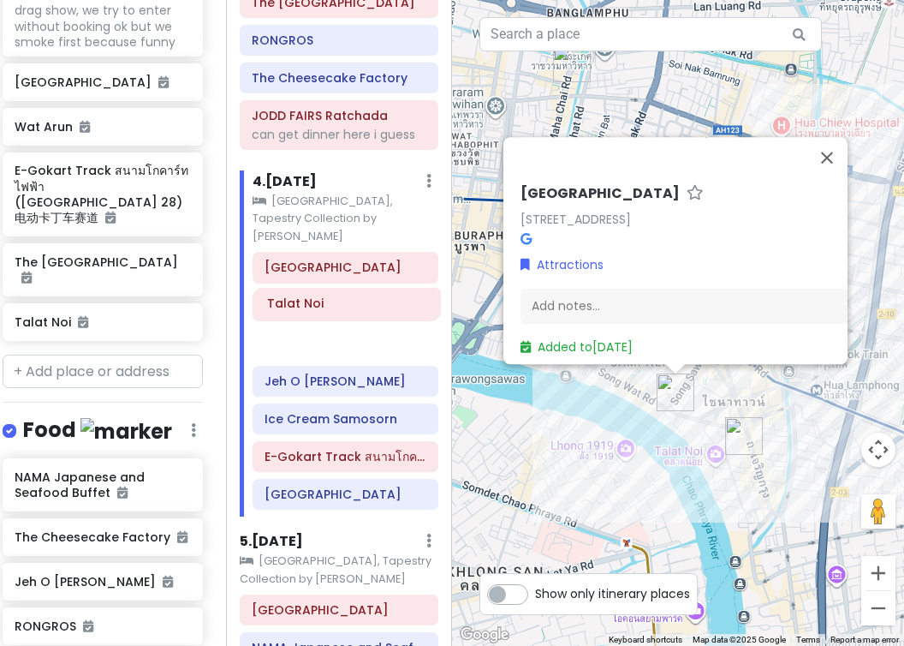
drag, startPoint x: 342, startPoint y: 253, endPoint x: 343, endPoint y: 301, distance: 48.8
click at [343, 301] on div "[GEOGRAPHIC_DATA] [GEOGRAPHIC_DATA] [GEOGRAPHIC_DATA] Jeh O Chula Banthatthong …" at bounding box center [346, 384] width 212 height 265
